Goal: Find contact information: Find contact information

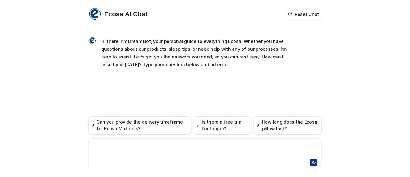
click at [144, 149] on div at bounding box center [205, 149] width 230 height 15
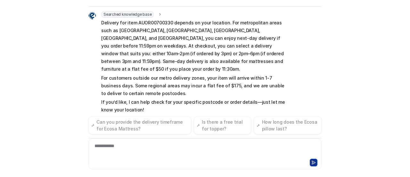
scroll to position [69, 0]
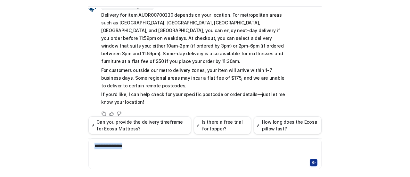
drag, startPoint x: 155, startPoint y: 143, endPoint x: 71, endPoint y: 143, distance: 84.3
click at [71, 143] on div "Ecosa AI Chat Reset Chat Hi there! I’m Dream Bot, your personal guide to everyt…" at bounding box center [205, 88] width 410 height 177
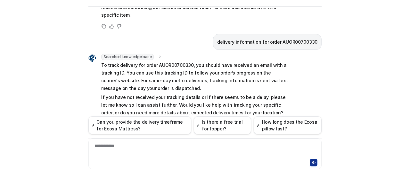
scroll to position [344, 0]
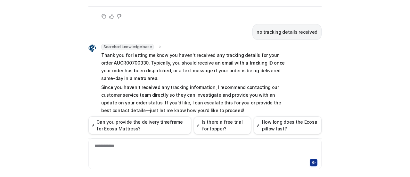
click at [206, 144] on div "**********" at bounding box center [205, 149] width 230 height 15
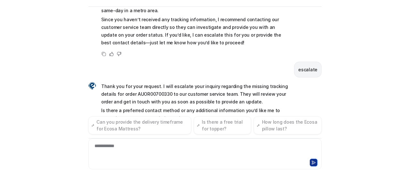
scroll to position [419, 0]
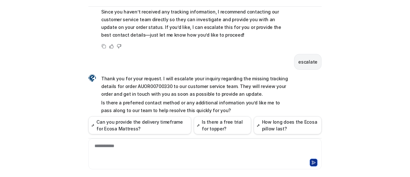
click at [136, 144] on div "**********" at bounding box center [205, 149] width 230 height 15
drag, startPoint x: 131, startPoint y: 144, endPoint x: 44, endPoint y: 142, distance: 87.2
click at [44, 142] on div "Ecosa AI Chat Reset Chat Hi there! I’m Dream Bot, your personal guide to everyt…" at bounding box center [205, 88] width 410 height 177
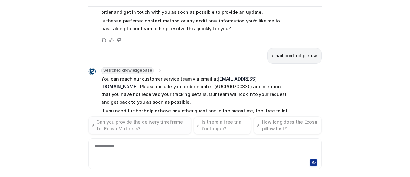
scroll to position [508, 0]
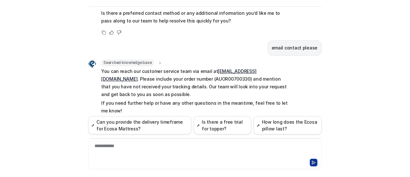
click at [237, 68] on link "[EMAIL_ADDRESS][DOMAIN_NAME]" at bounding box center [178, 74] width 155 height 13
click at [333, 64] on div "Ecosa AI Chat Reset Chat Hi there! I’m Dream Bot, your personal guide to everyt…" at bounding box center [205, 88] width 410 height 177
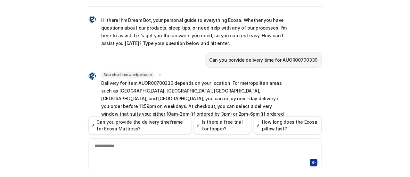
scroll to position [0, 0]
